Goal: Task Accomplishment & Management: Use online tool/utility

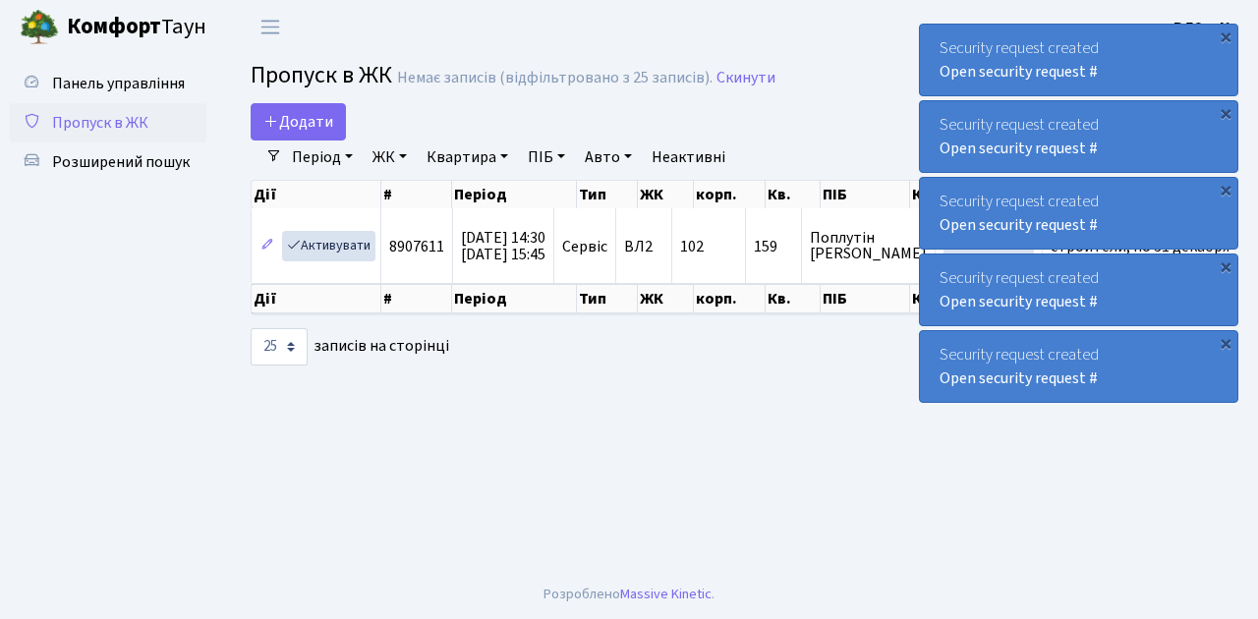
select select "25"
click at [105, 126] on span "Пропуск в ЖК" at bounding box center [100, 123] width 96 height 22
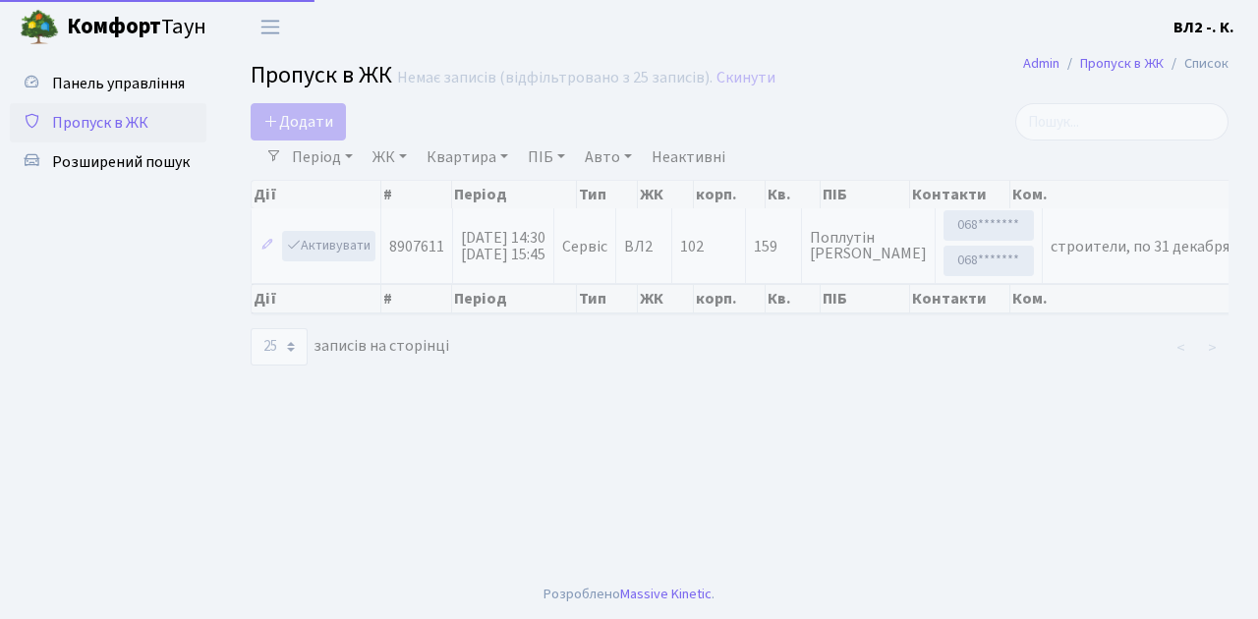
select select "25"
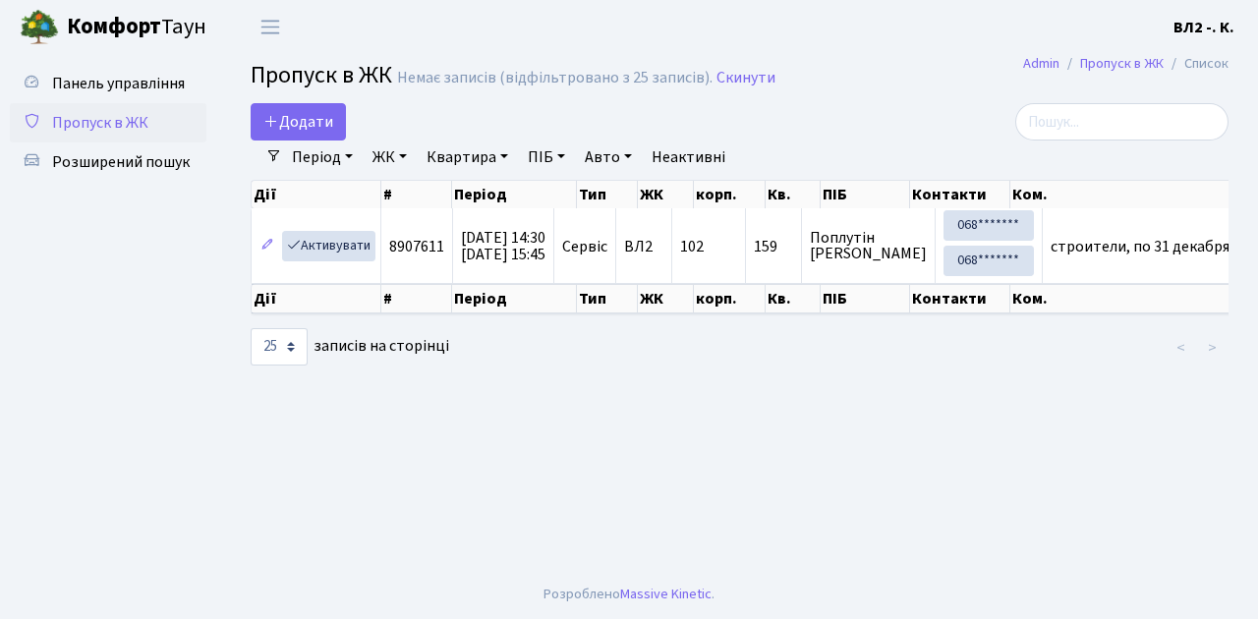
click at [110, 123] on span "Пропуск в ЖК" at bounding box center [100, 123] width 96 height 22
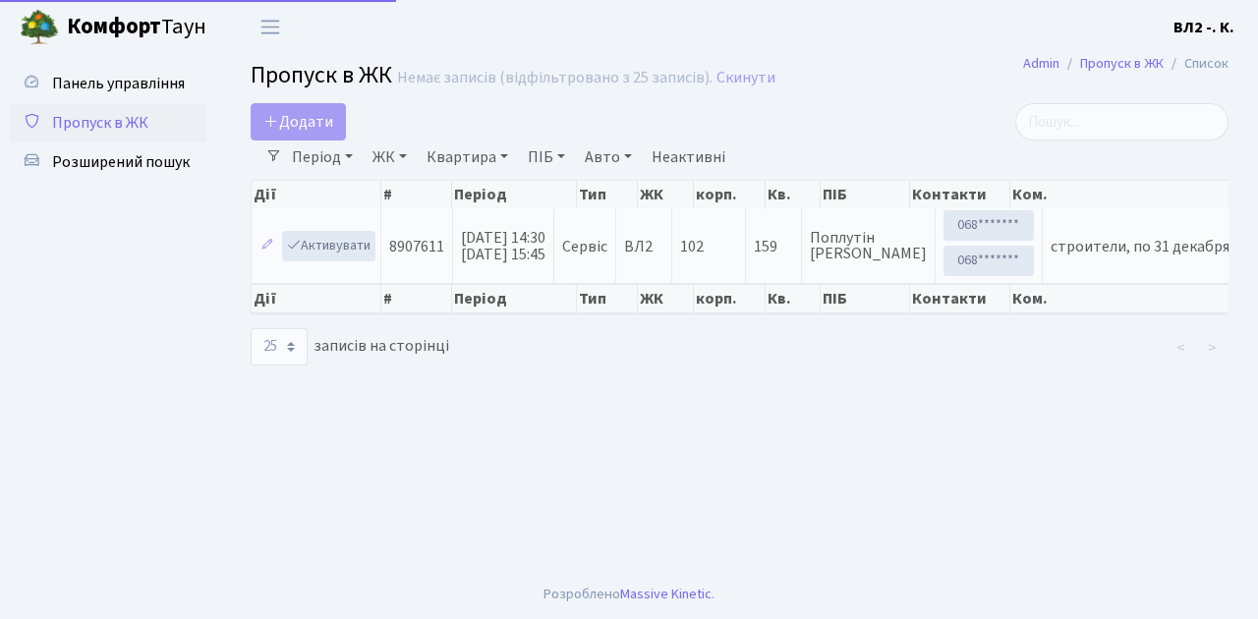
select select "25"
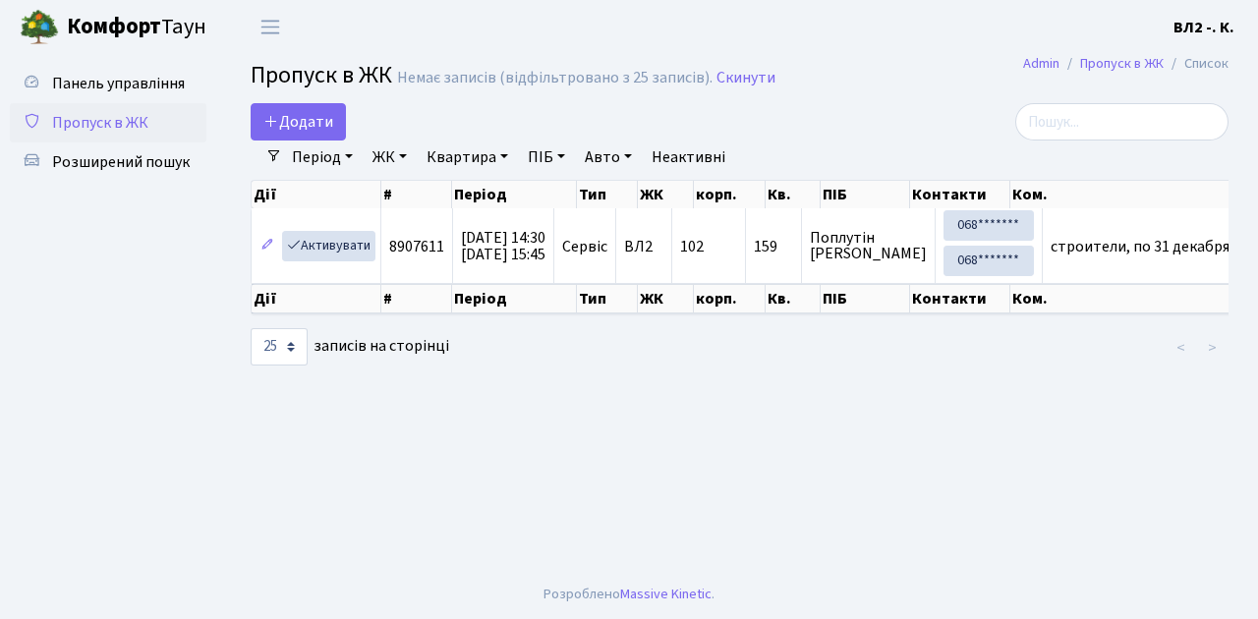
click at [115, 122] on span "Пропуск в ЖК" at bounding box center [100, 123] width 96 height 22
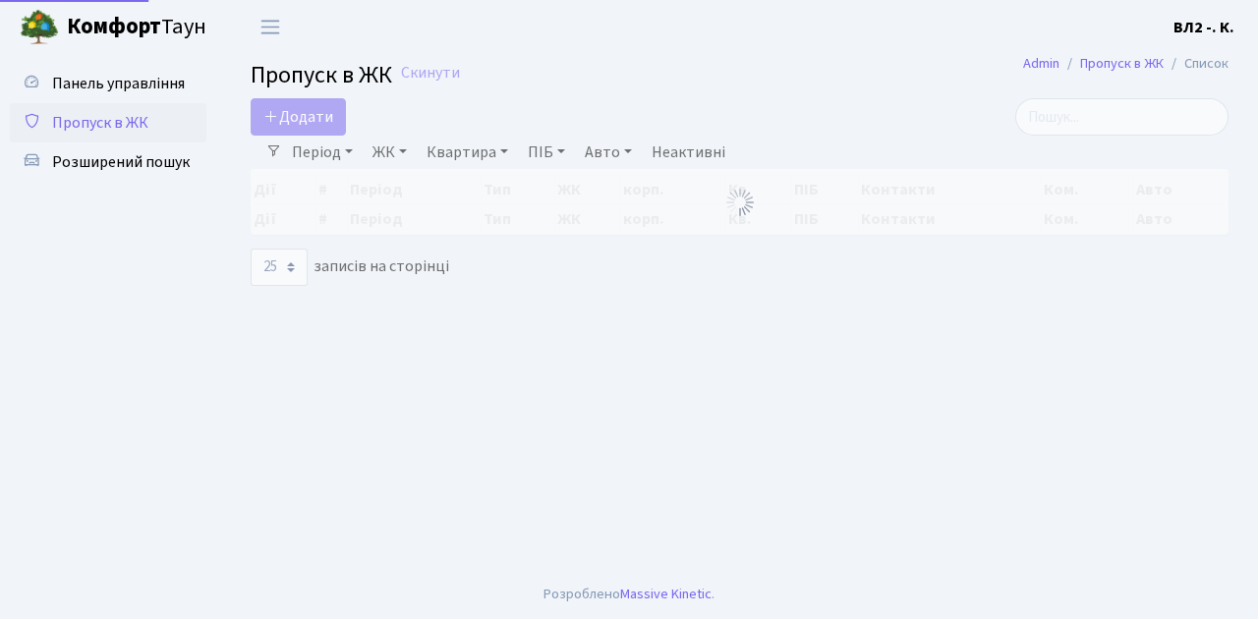
select select "25"
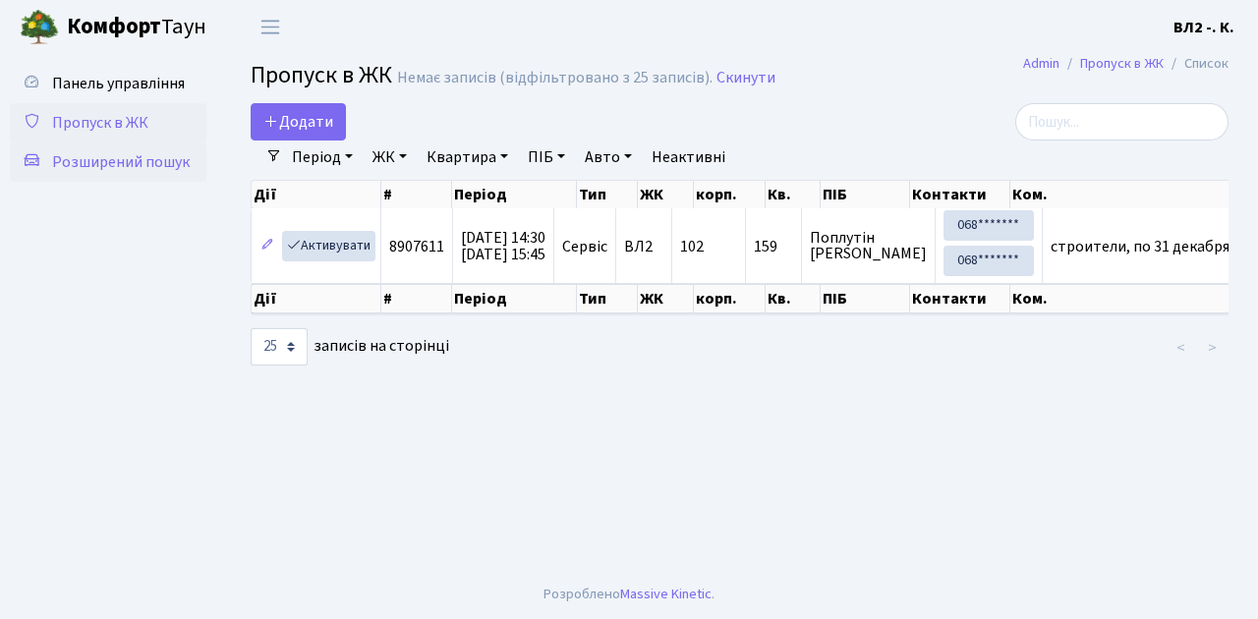
click at [145, 160] on span "Розширений пошук" at bounding box center [121, 162] width 138 height 22
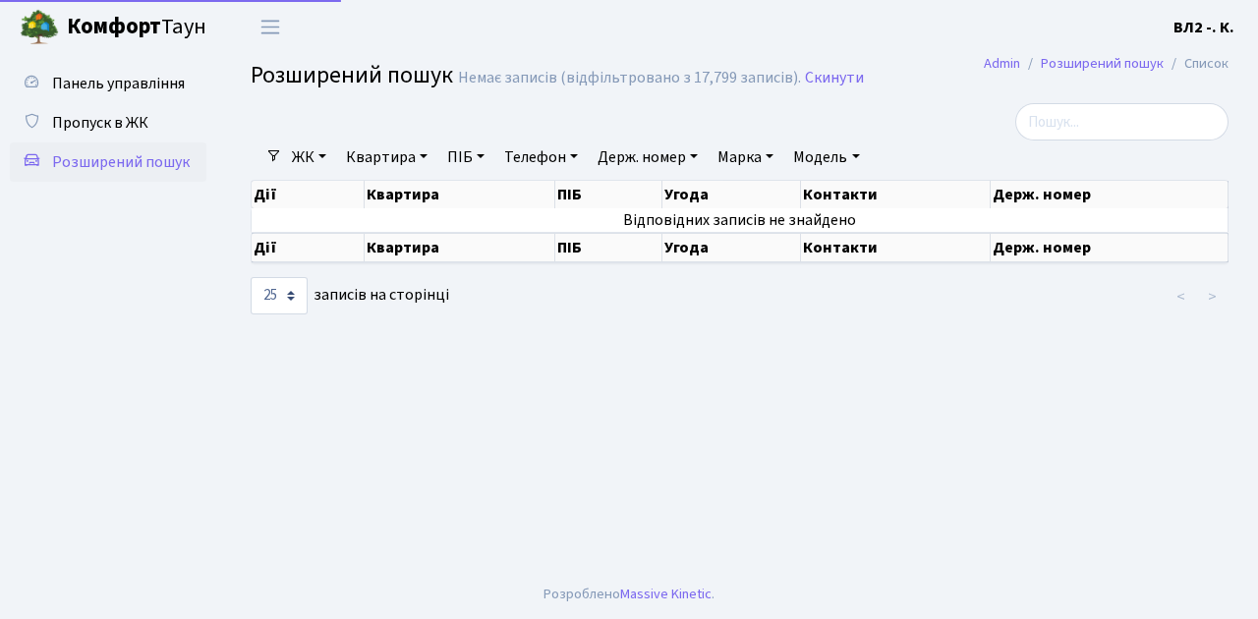
select select "25"
click at [385, 154] on link "Квартира" at bounding box center [386, 157] width 97 height 33
type input "159"
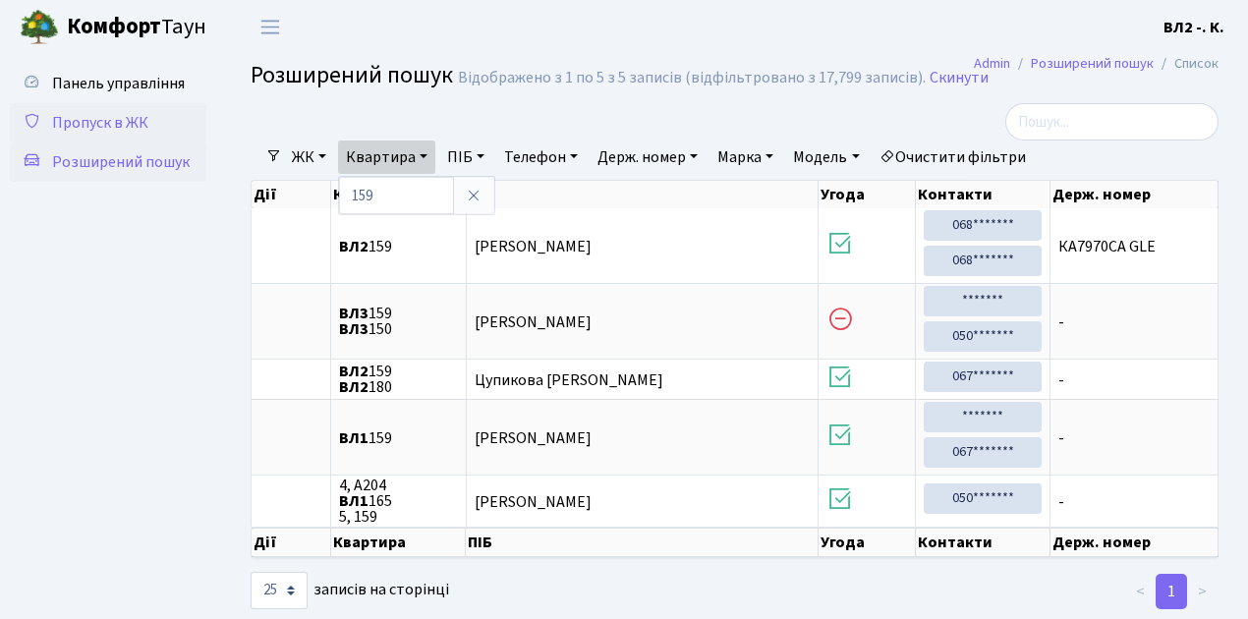
click at [81, 124] on span "Пропуск в ЖК" at bounding box center [100, 123] width 96 height 22
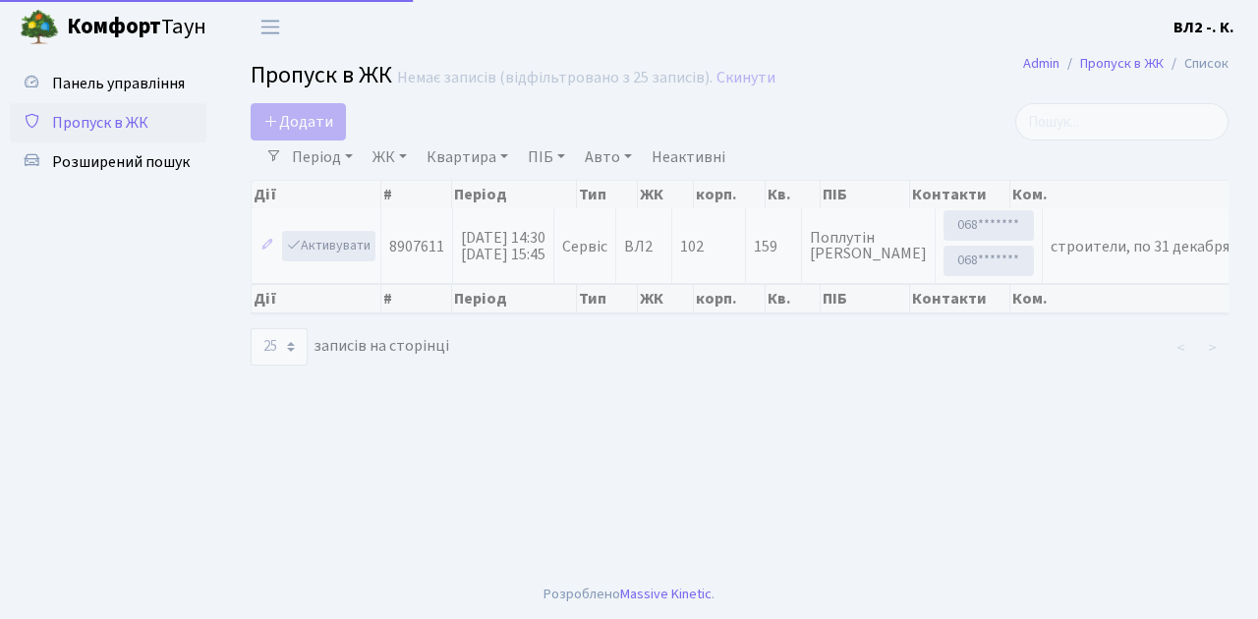
select select "25"
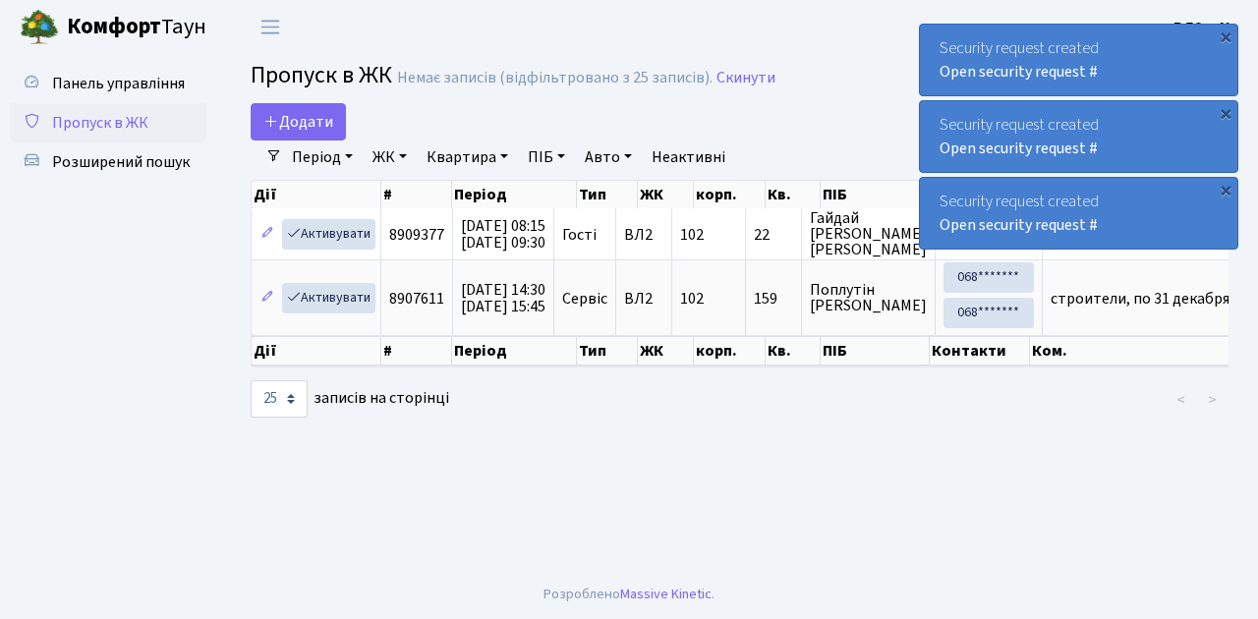
click at [90, 129] on span "Пропуск в ЖК" at bounding box center [100, 123] width 96 height 22
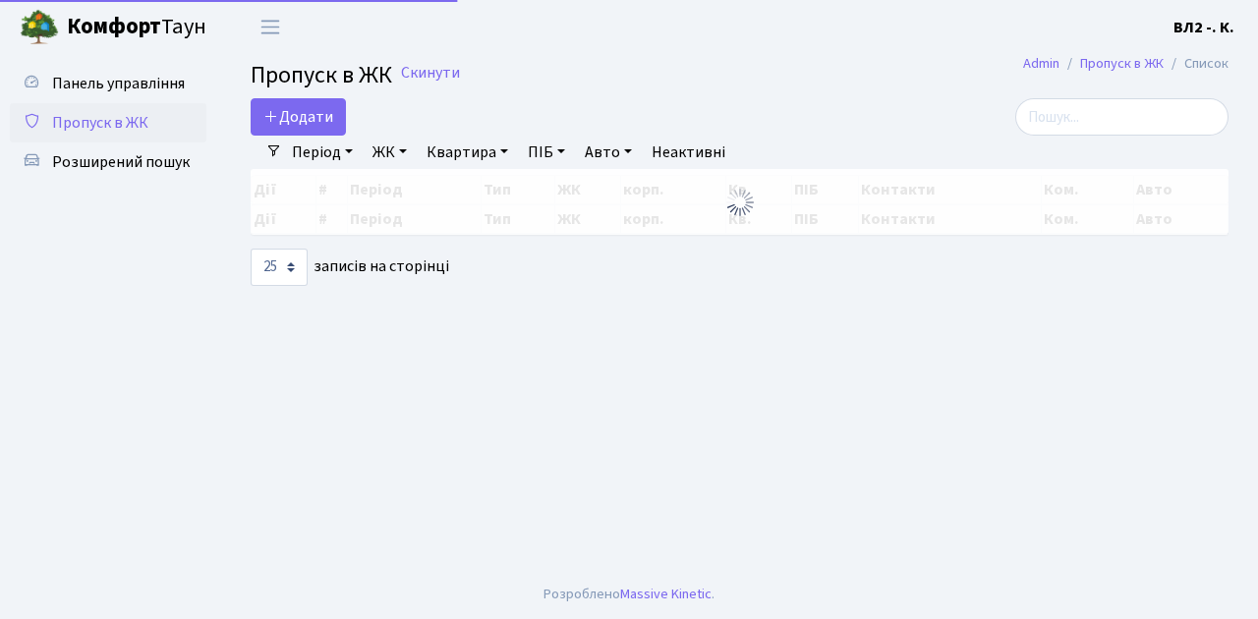
select select "25"
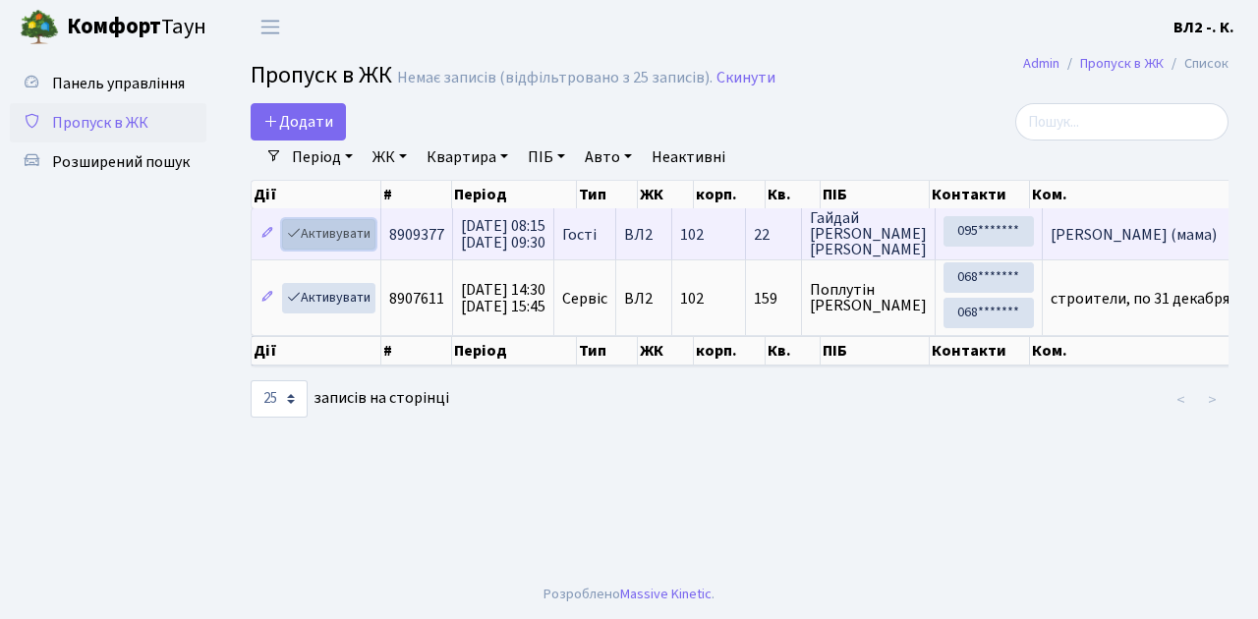
click at [340, 239] on link "Активувати" at bounding box center [328, 234] width 93 height 30
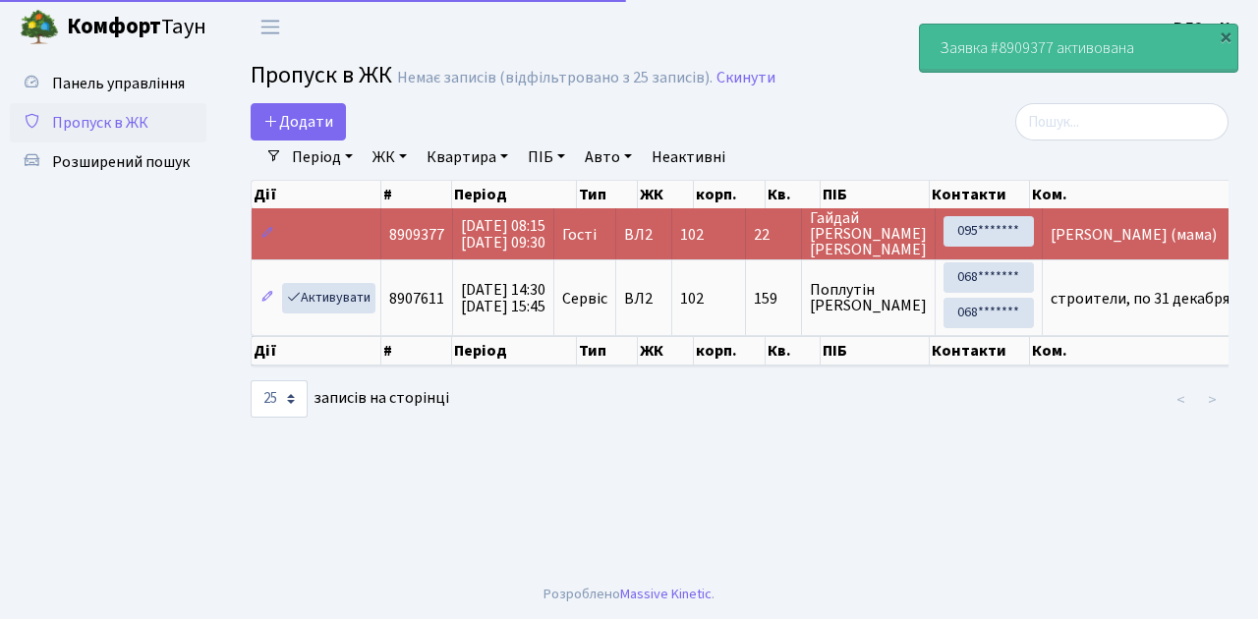
select select "25"
